Goal: Task Accomplishment & Management: Complete application form

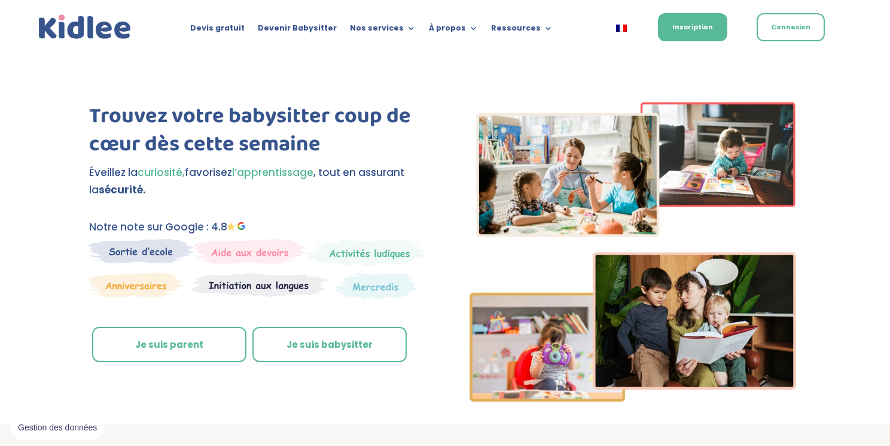
click at [174, 345] on link "Je suis parent" at bounding box center [169, 345] width 154 height 36
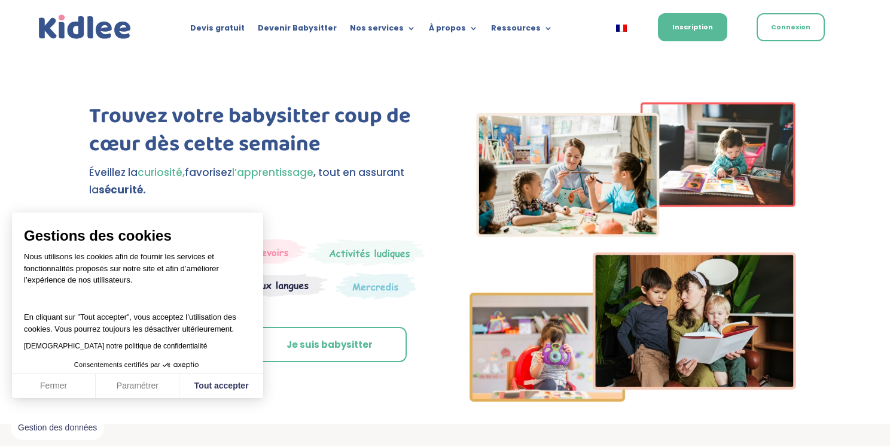
click at [57, 377] on button "Fermer" at bounding box center [54, 385] width 84 height 25
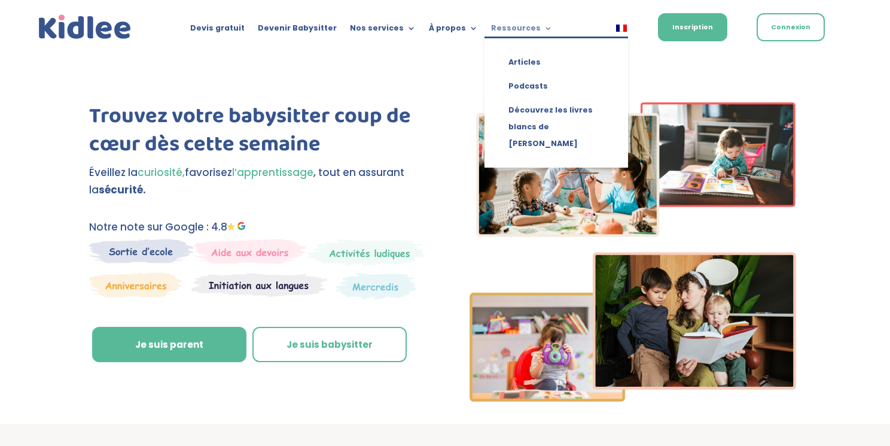
click at [506, 34] on link "Ressources" at bounding box center [522, 30] width 62 height 13
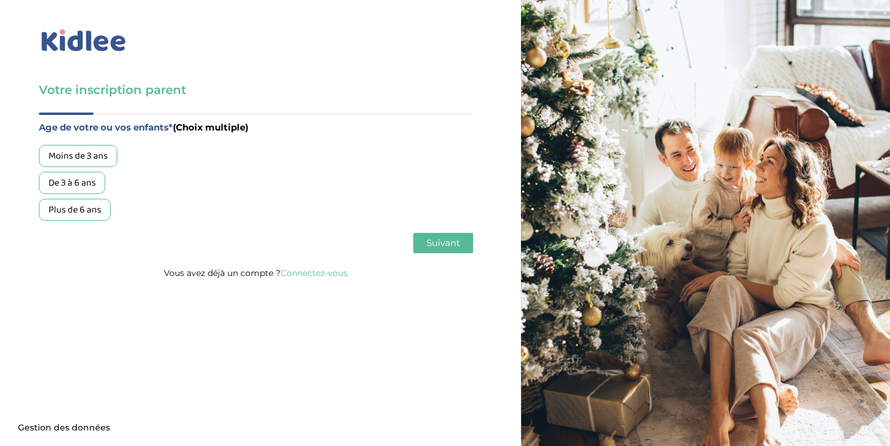
click at [87, 217] on div "Plus de 6 ans" at bounding box center [75, 210] width 72 height 22
click at [460, 245] on button "Suivant" at bounding box center [443, 243] width 60 height 20
click at [104, 159] on div "Garde régulière" at bounding box center [80, 156] width 83 height 22
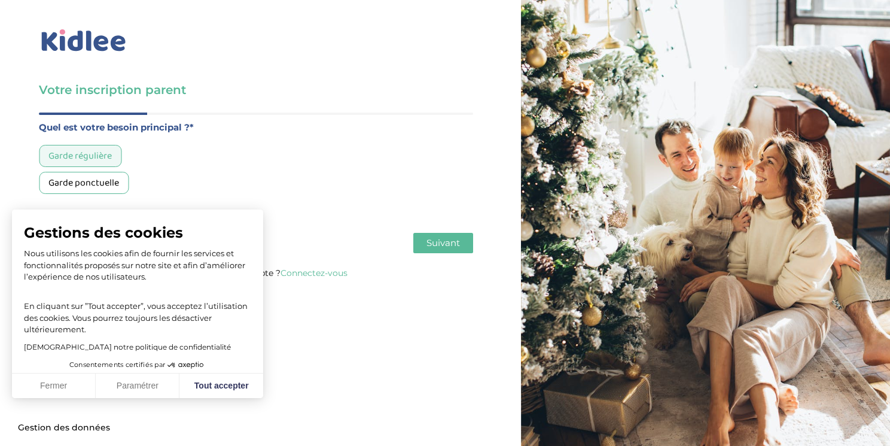
click at [74, 391] on button "Fermer" at bounding box center [54, 385] width 84 height 25
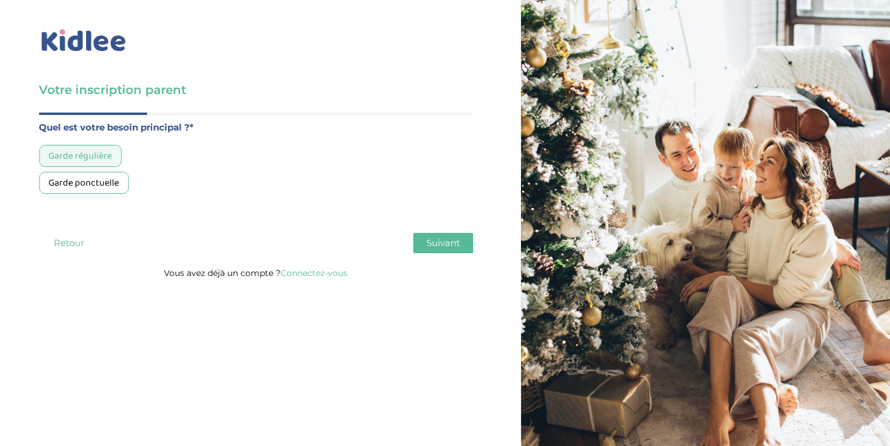
click at [437, 242] on span "Suivant" at bounding box center [444, 242] width 34 height 11
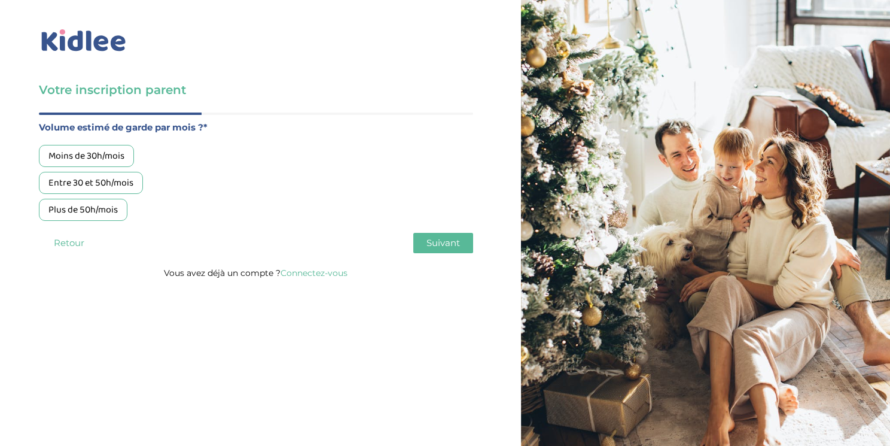
click at [118, 159] on div "Moins de 30h/mois" at bounding box center [86, 156] width 95 height 22
click at [442, 254] on div "Age de votre ou vos enfants* (Choix multiple) Moins de 3 ans De 3 à 6 ans Plus …" at bounding box center [256, 188] width 434 height 153
click at [442, 241] on span "Suivant" at bounding box center [444, 242] width 34 height 11
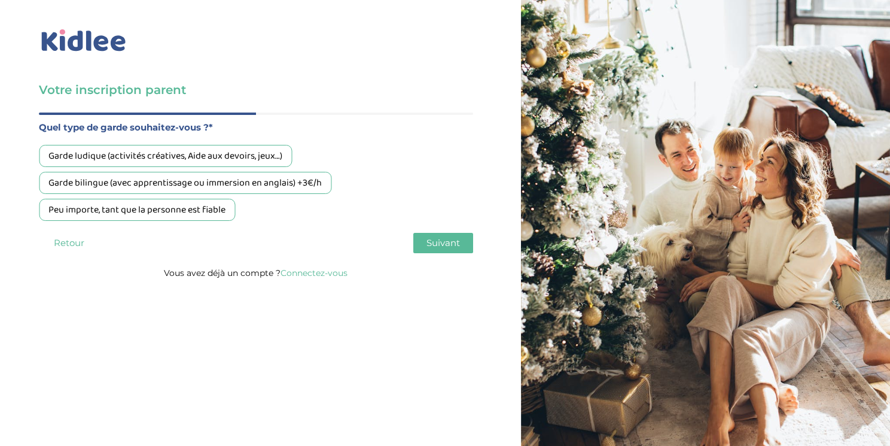
click at [254, 150] on div "Garde ludique (activités créatives, Aide aux devoirs, jeux…)" at bounding box center [165, 156] width 253 height 22
click at [439, 247] on span "Suivant" at bounding box center [444, 242] width 34 height 11
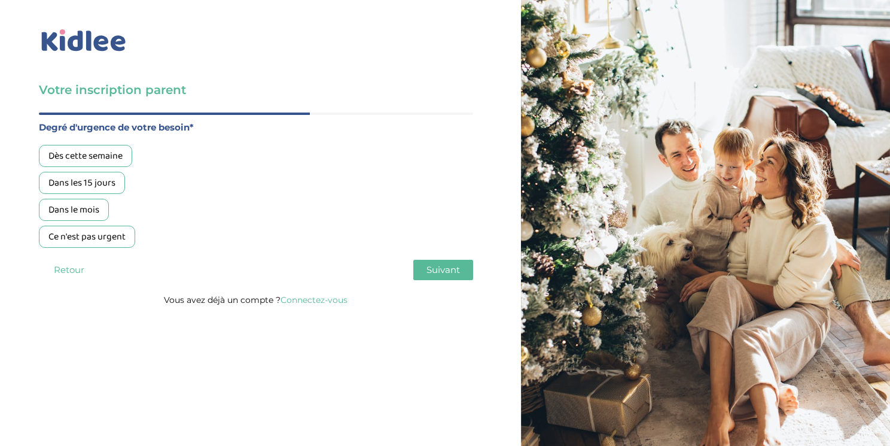
click at [120, 156] on div "Dès cette semaine" at bounding box center [85, 156] width 93 height 22
click at [449, 269] on span "Suivant" at bounding box center [444, 269] width 34 height 11
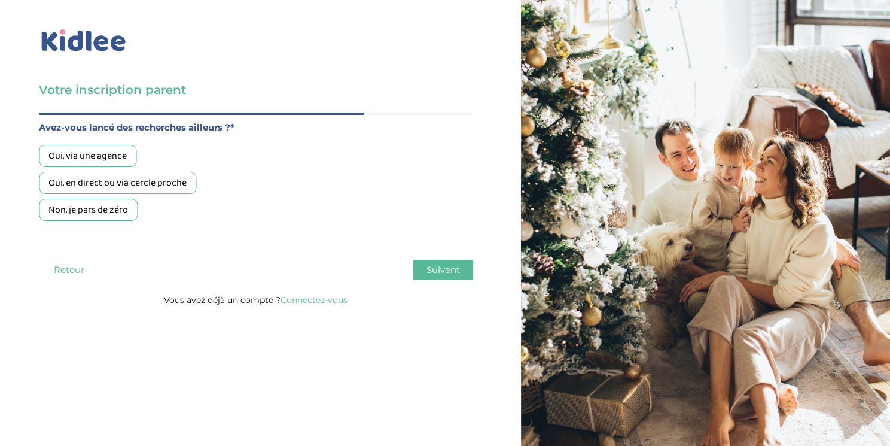
click at [188, 189] on div "Oui, en direct ou via cercle proche" at bounding box center [117, 183] width 157 height 22
click at [416, 261] on button "Suivant" at bounding box center [443, 270] width 60 height 20
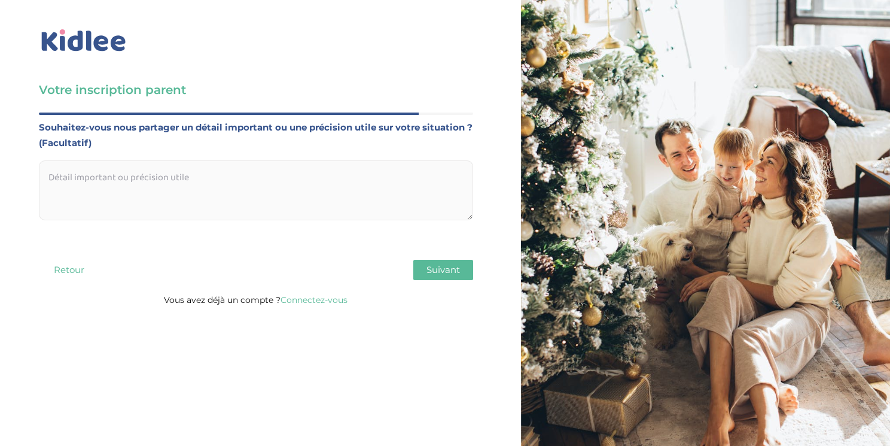
click at [446, 272] on span "Suivant" at bounding box center [444, 269] width 34 height 11
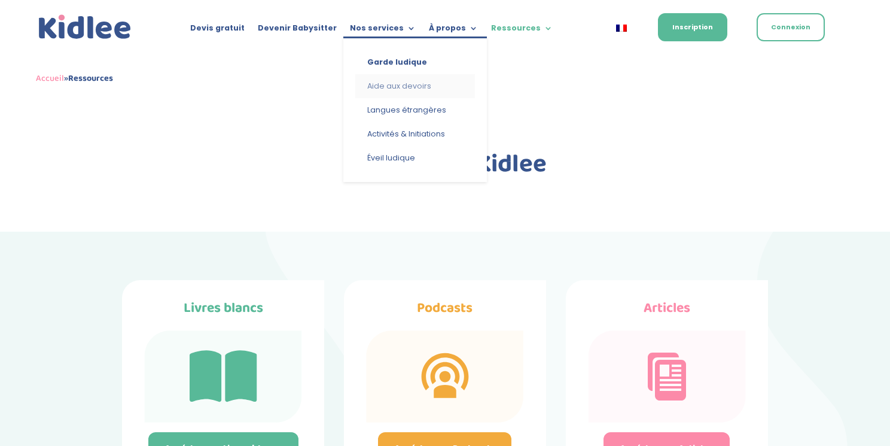
click at [390, 90] on link "Aide aux devoirs" at bounding box center [415, 86] width 120 height 24
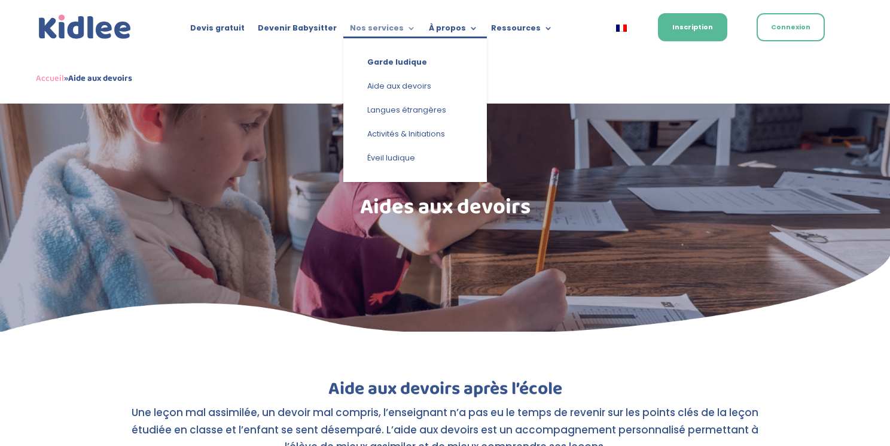
drag, startPoint x: 383, startPoint y: 30, endPoint x: 367, endPoint y: 30, distance: 15.6
click at [369, 30] on link "Nos services" at bounding box center [383, 30] width 66 height 13
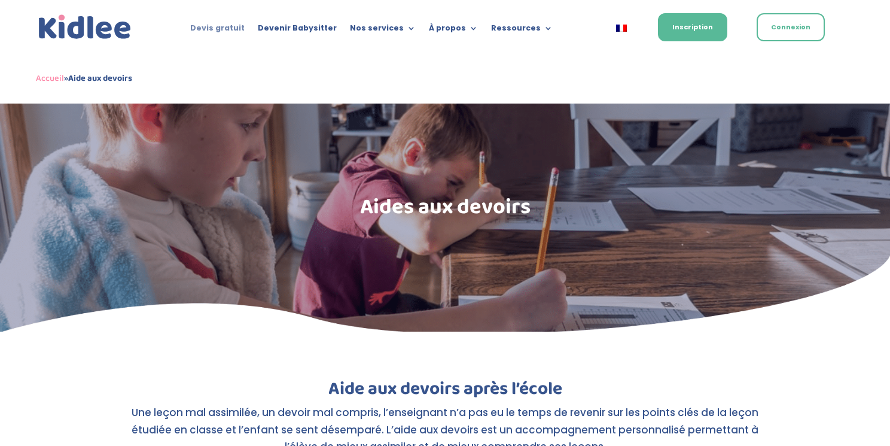
click at [240, 29] on link "Devis gratuit" at bounding box center [217, 30] width 54 height 13
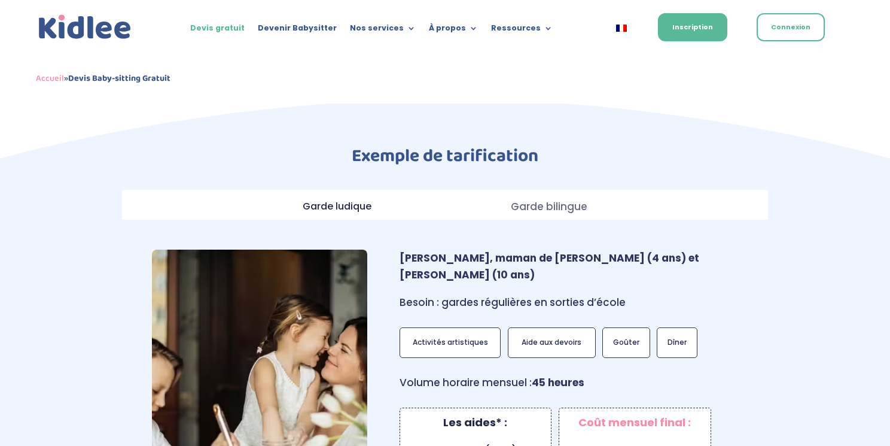
scroll to position [918, 0]
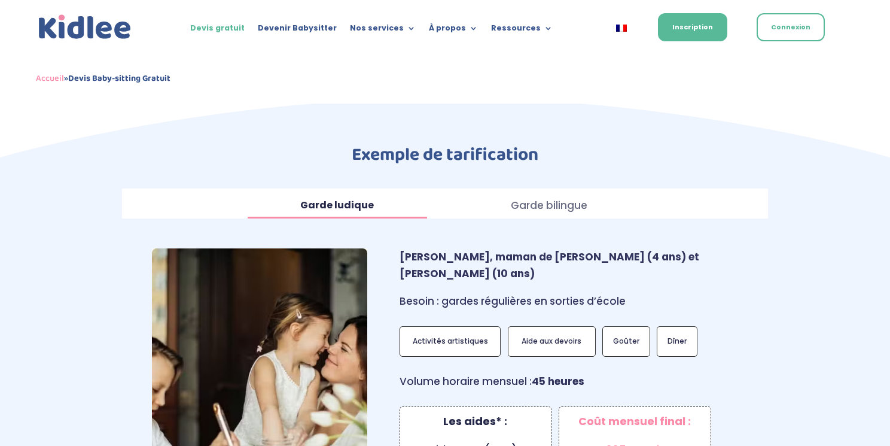
click at [377, 197] on p "Garde ludique" at bounding box center [337, 205] width 179 height 17
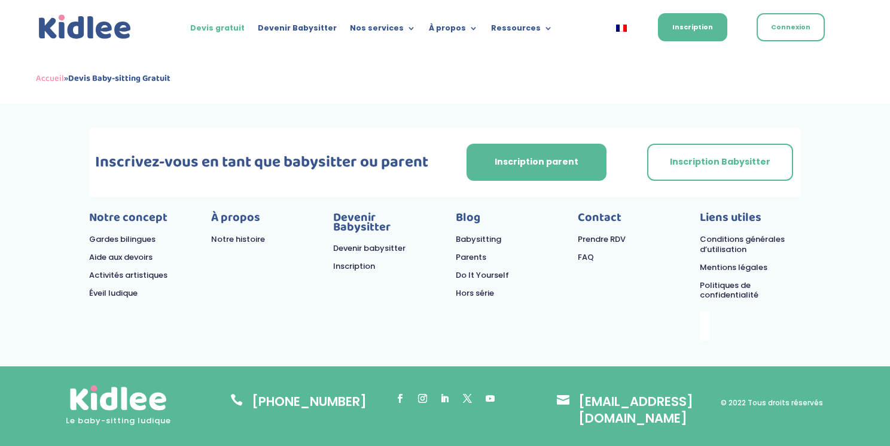
scroll to position [3343, 0]
